Goal: Use online tool/utility: Utilize a website feature to perform a specific function

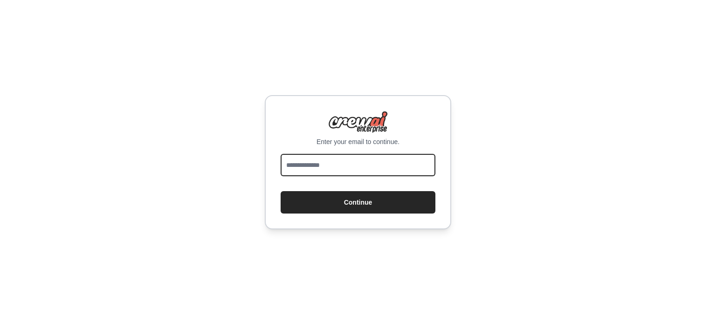
click at [356, 169] on input "email" at bounding box center [358, 165] width 155 height 22
type input "**********"
click at [281, 191] on button "Continue" at bounding box center [358, 202] width 155 height 22
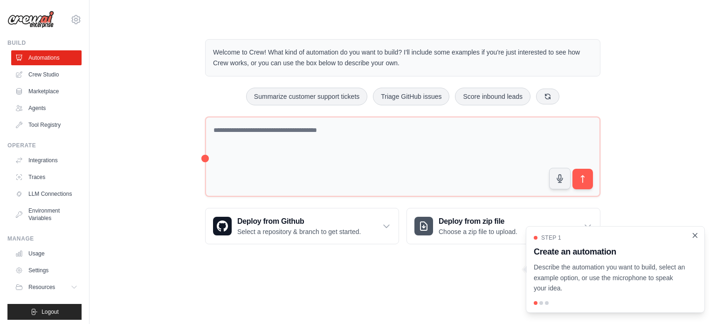
click at [695, 234] on icon "Close walkthrough" at bounding box center [695, 235] width 8 height 8
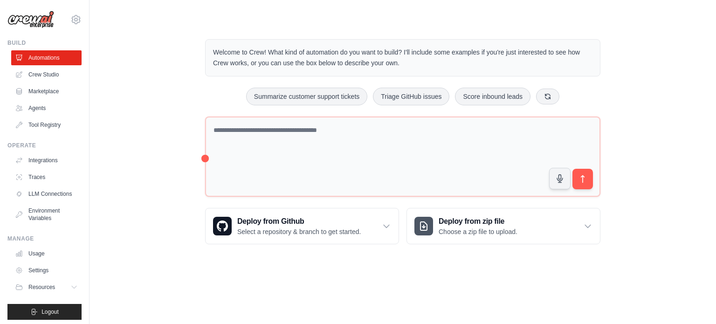
click at [695, 234] on div "Welcome to Crew! What kind of automation do you want to build? I'll include som…" at bounding box center [402, 141] width 597 height 235
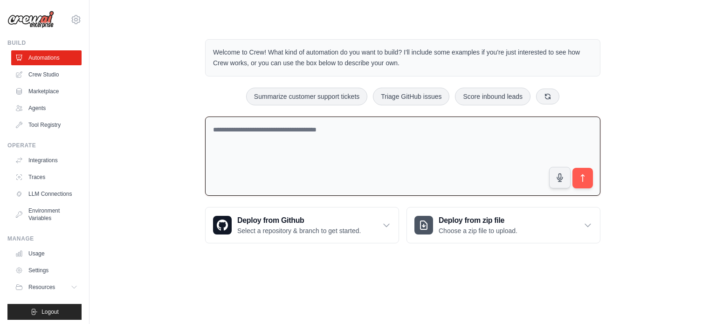
click at [351, 152] on textarea at bounding box center [402, 157] width 395 height 80
type textarea "**********"
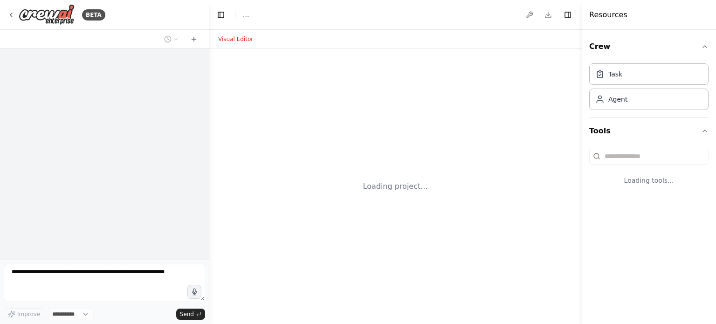
select select "****"
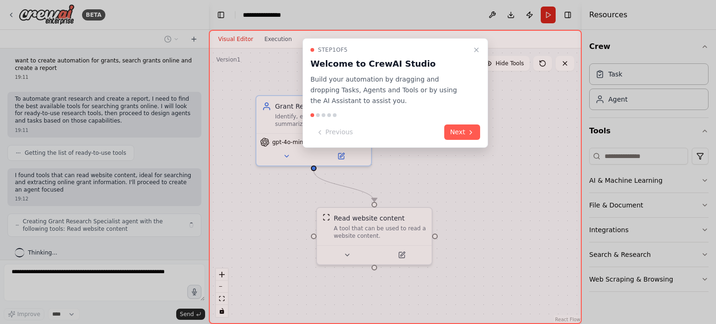
scroll to position [10, 0]
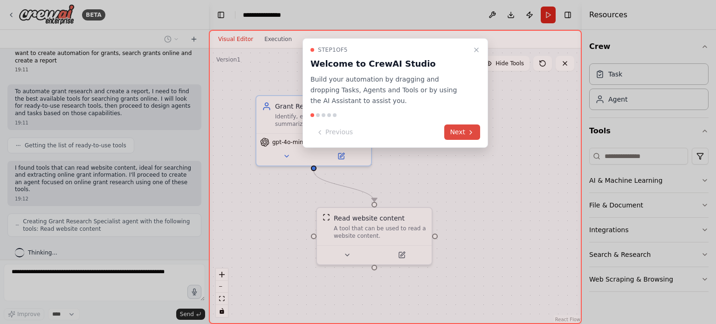
click at [468, 131] on icon at bounding box center [470, 132] width 7 height 7
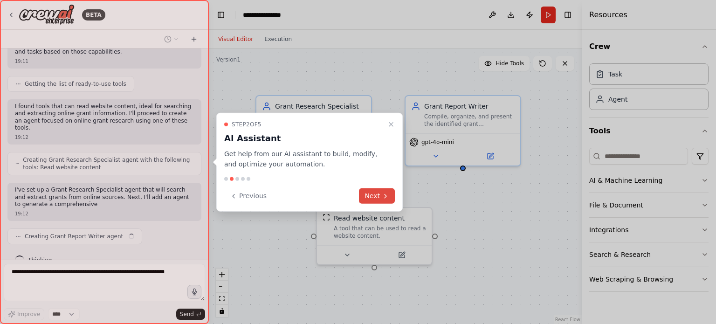
scroll to position [78, 0]
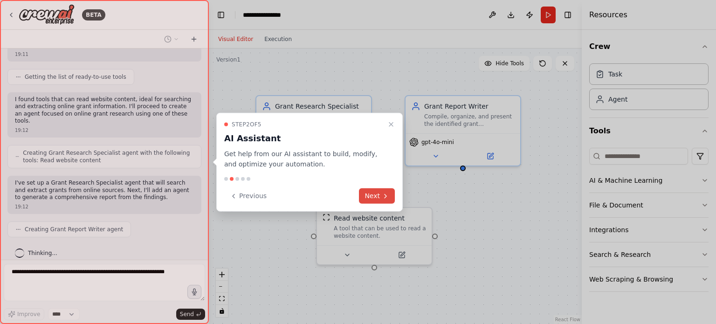
click at [379, 194] on button "Next" at bounding box center [377, 195] width 36 height 15
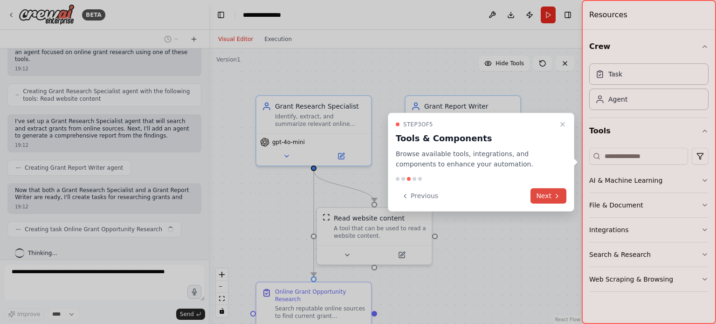
click at [557, 191] on button "Next" at bounding box center [548, 195] width 36 height 15
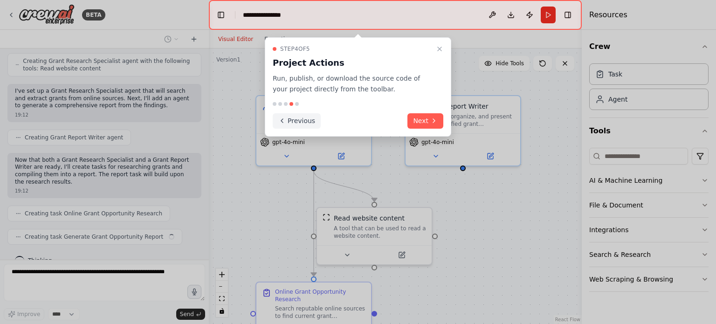
click at [296, 118] on button "Previous" at bounding box center [297, 120] width 48 height 15
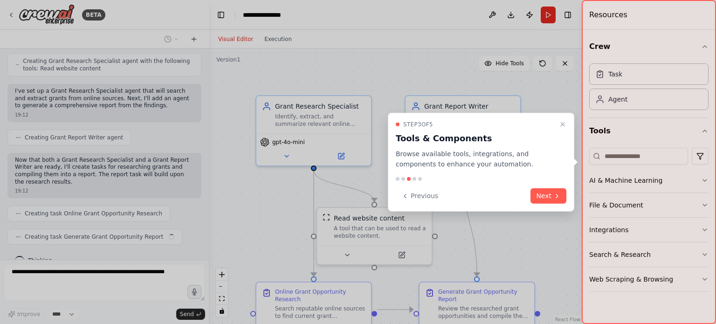
click at [296, 118] on div at bounding box center [358, 162] width 716 height 324
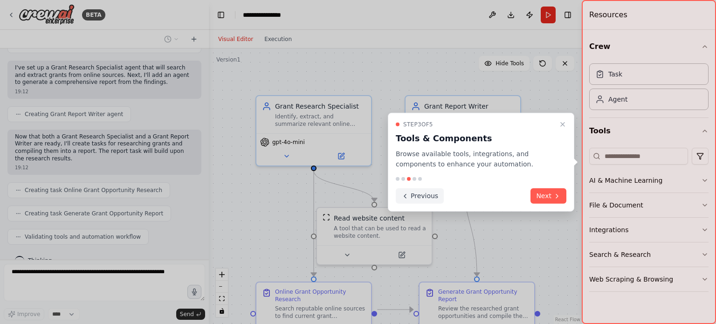
click at [412, 189] on button "Previous" at bounding box center [420, 195] width 48 height 15
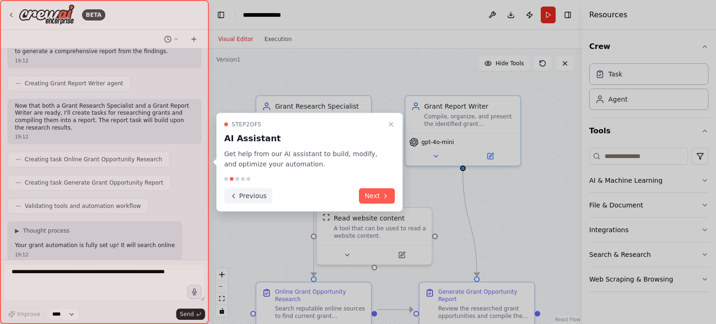
click at [254, 199] on button "Previous" at bounding box center [248, 195] width 48 height 15
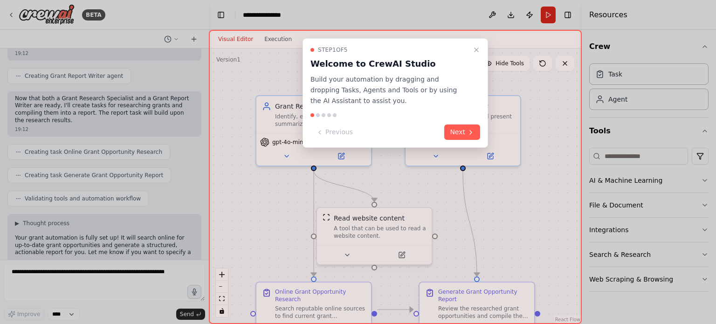
scroll to position [239, 0]
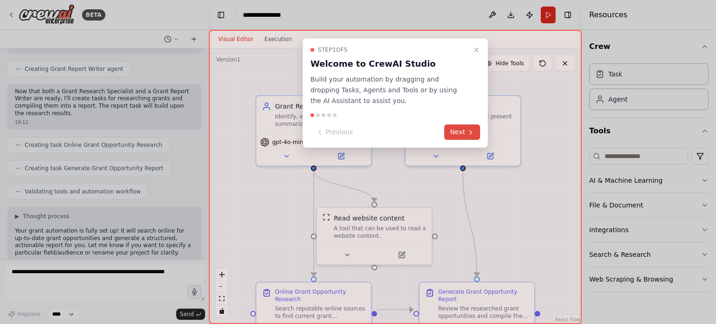
click at [463, 127] on button "Next" at bounding box center [462, 131] width 36 height 15
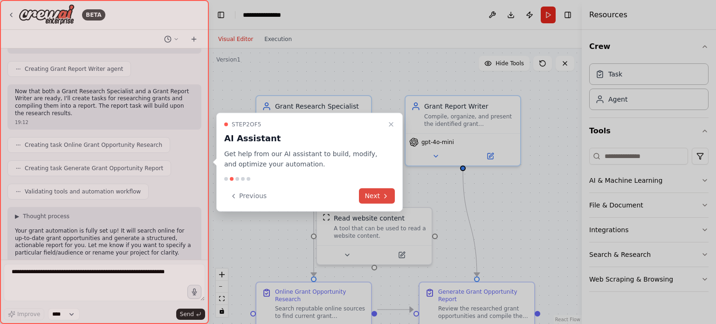
click at [377, 193] on button "Next" at bounding box center [377, 195] width 36 height 15
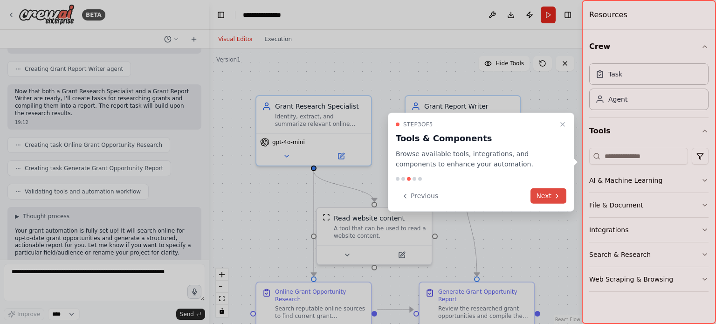
click at [543, 193] on button "Next" at bounding box center [548, 195] width 36 height 15
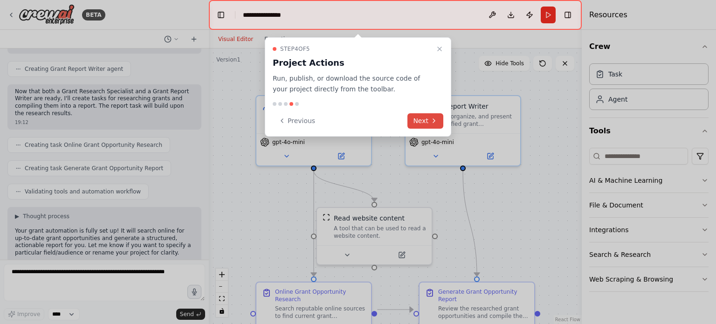
click at [423, 119] on button "Next" at bounding box center [425, 120] width 36 height 15
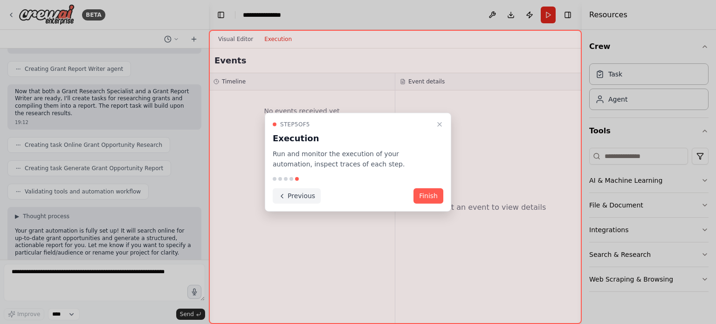
click at [300, 197] on button "Previous" at bounding box center [297, 195] width 48 height 15
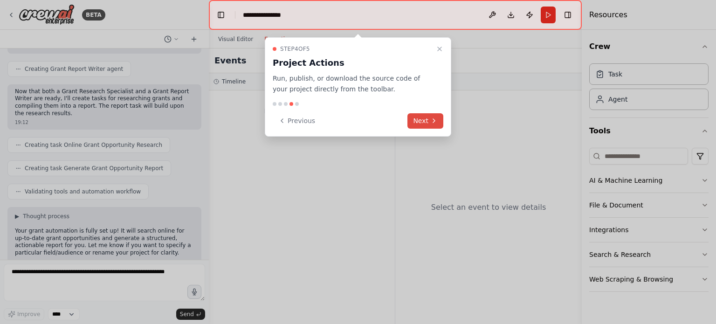
click at [427, 120] on button "Next" at bounding box center [425, 120] width 36 height 15
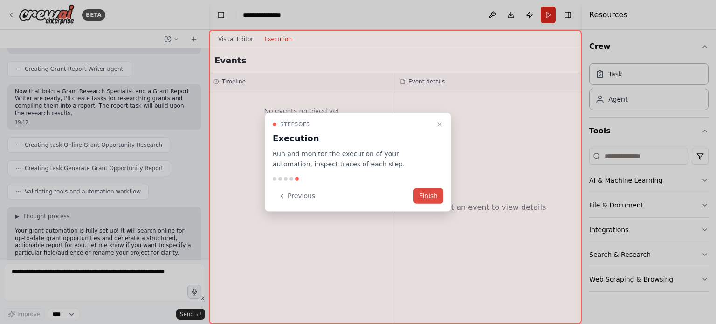
click at [427, 195] on button "Finish" at bounding box center [428, 195] width 30 height 15
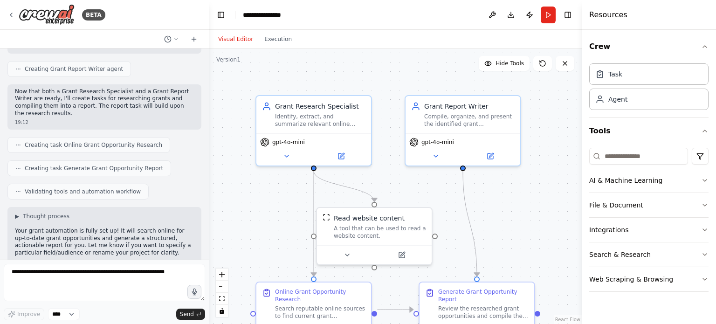
click at [284, 32] on div "Visual Editor Execution" at bounding box center [255, 39] width 85 height 19
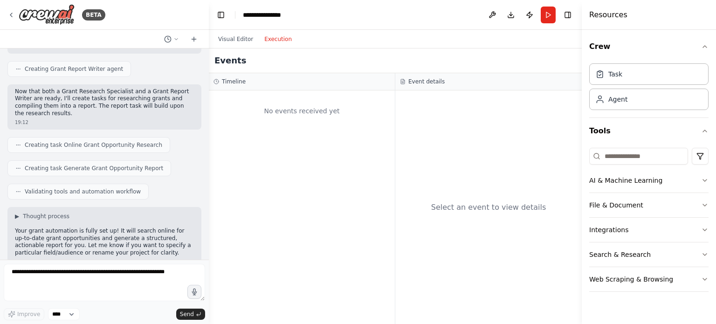
click at [279, 40] on button "Execution" at bounding box center [278, 39] width 39 height 11
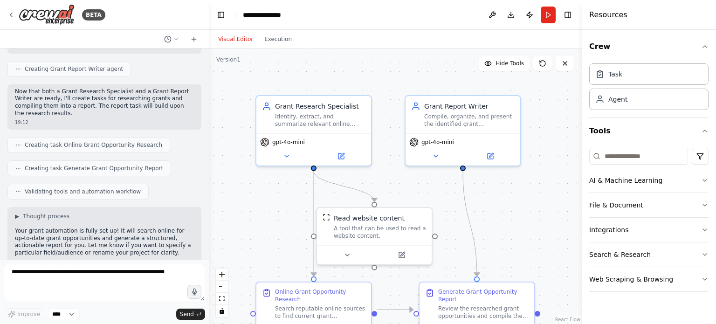
click at [223, 40] on button "Visual Editor" at bounding box center [236, 39] width 46 height 11
click at [566, 65] on icon at bounding box center [565, 64] width 4 height 4
click at [565, 62] on icon at bounding box center [564, 63] width 7 height 7
click at [551, 11] on button "Run" at bounding box center [548, 15] width 15 height 17
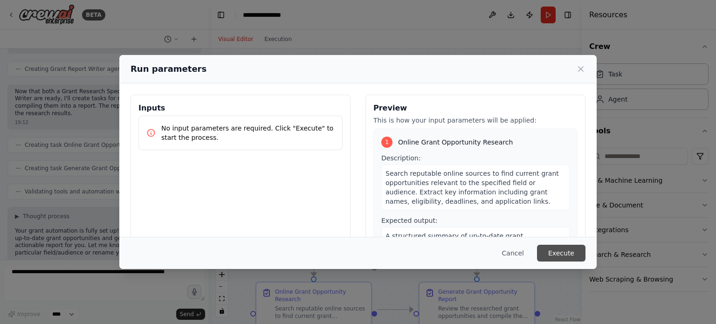
click at [557, 247] on button "Execute" at bounding box center [561, 253] width 48 height 17
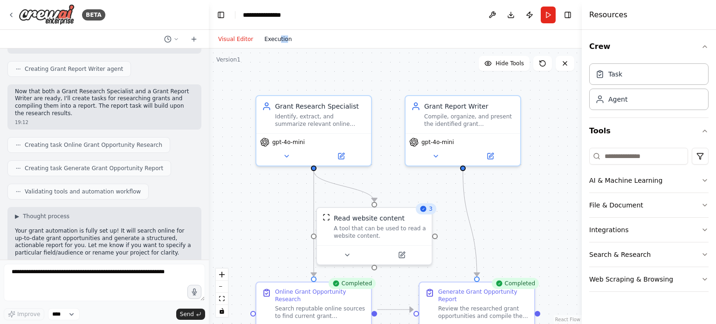
drag, startPoint x: 282, startPoint y: 47, endPoint x: 274, endPoint y: 39, distance: 11.5
click at [274, 39] on div "Visual Editor Execution" at bounding box center [255, 39] width 85 height 19
click at [274, 39] on button "Execution" at bounding box center [278, 39] width 39 height 11
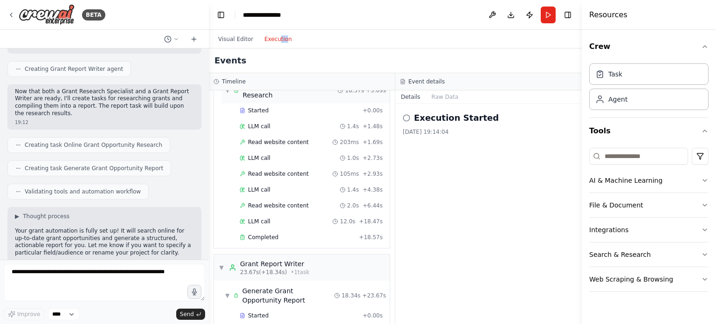
scroll to position [113, 0]
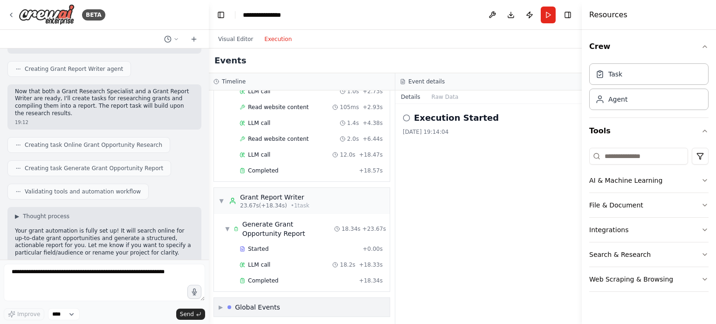
click at [256, 302] on div "Global Events" at bounding box center [257, 306] width 45 height 9
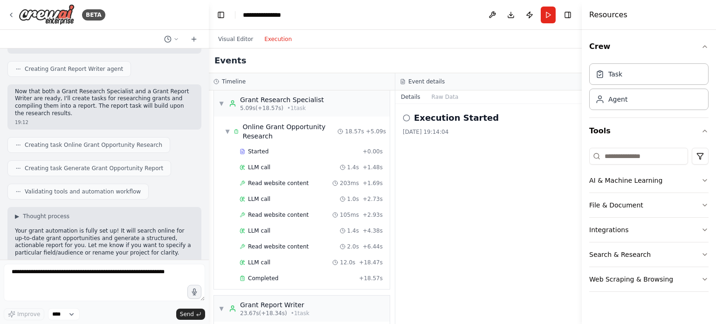
scroll to position [0, 0]
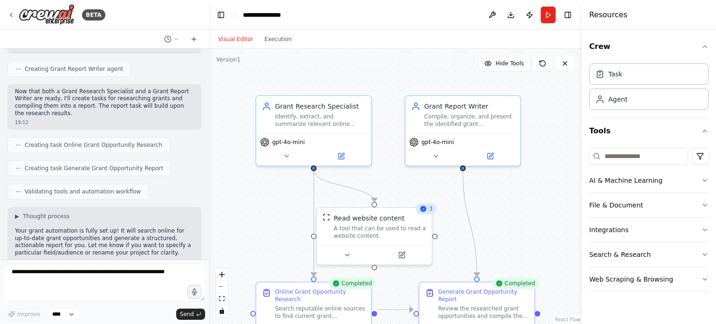
click at [231, 38] on button "Visual Editor" at bounding box center [236, 39] width 46 height 11
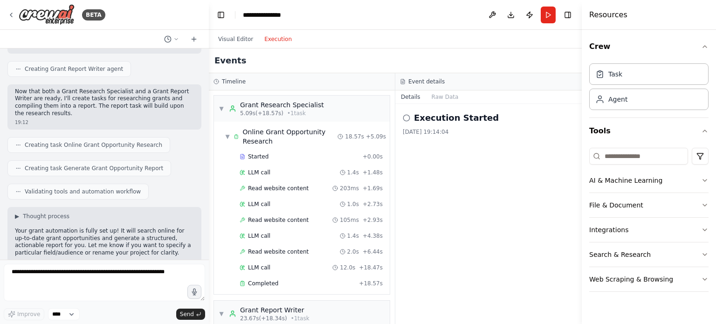
click at [259, 42] on button "Execution" at bounding box center [278, 39] width 39 height 11
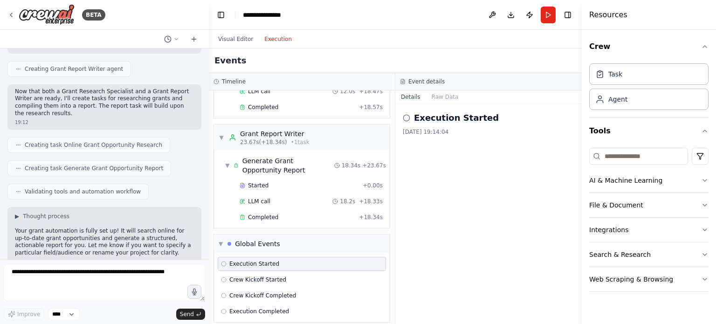
scroll to position [181, 0]
